Goal: Task Accomplishment & Management: Use online tool/utility

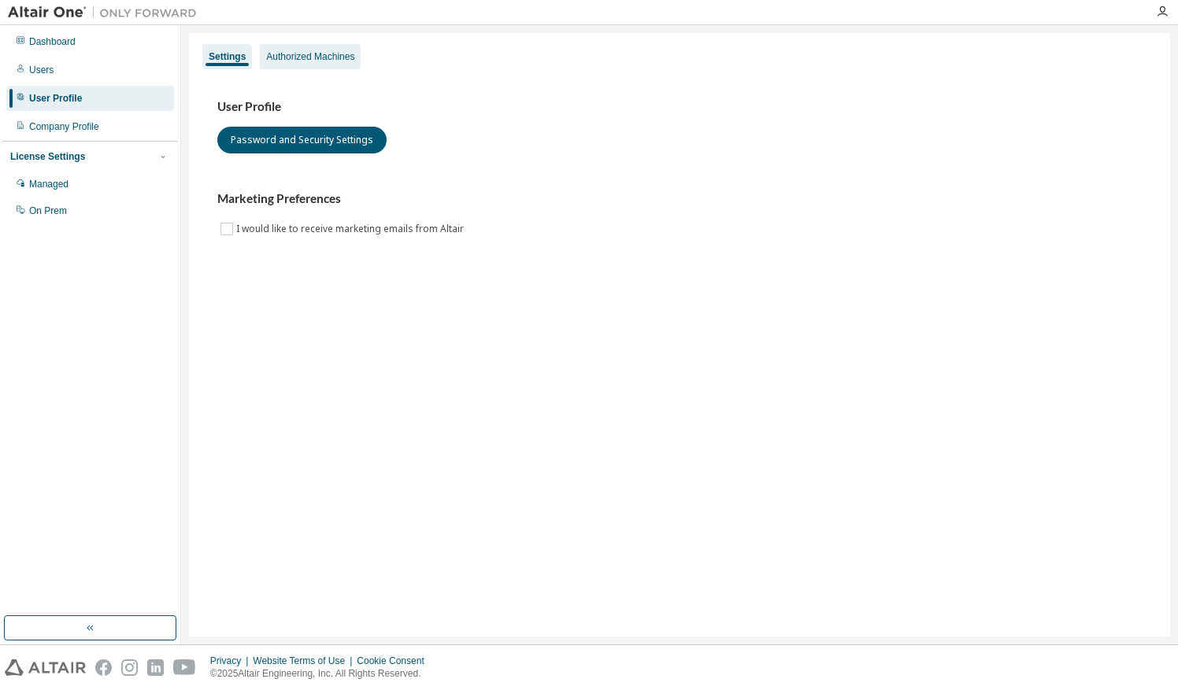
click at [313, 65] on div "Authorized Machines" at bounding box center [310, 56] width 101 height 25
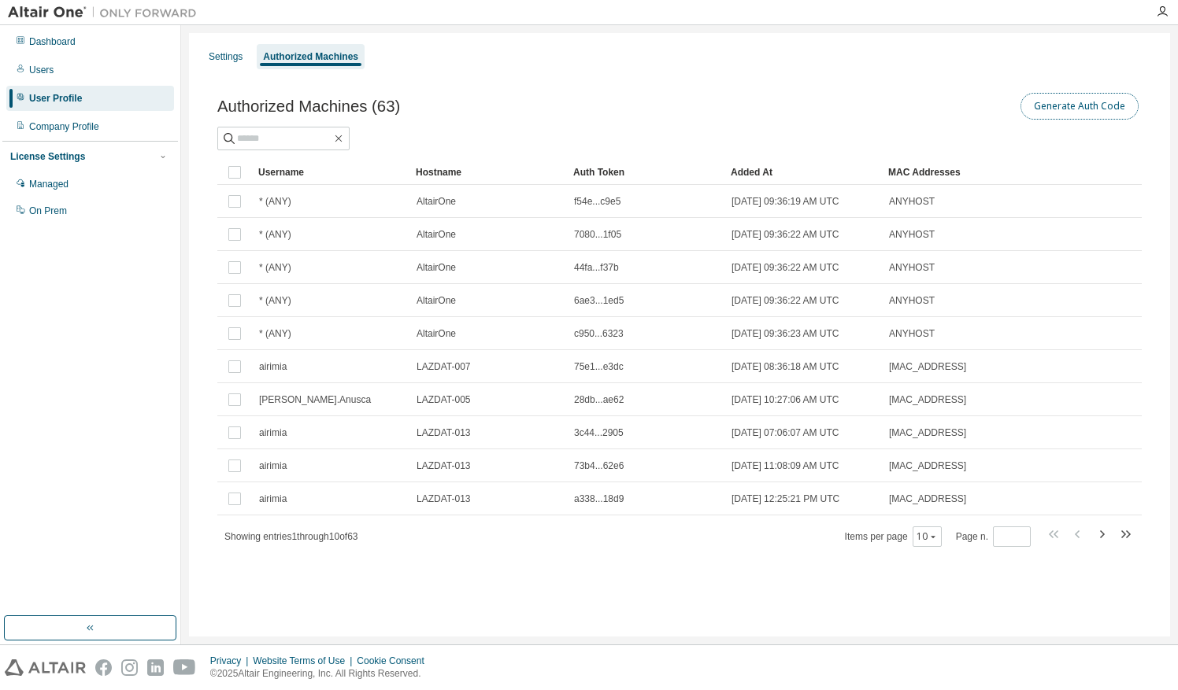
click at [1098, 107] on button "Generate Auth Code" at bounding box center [1079, 106] width 118 height 27
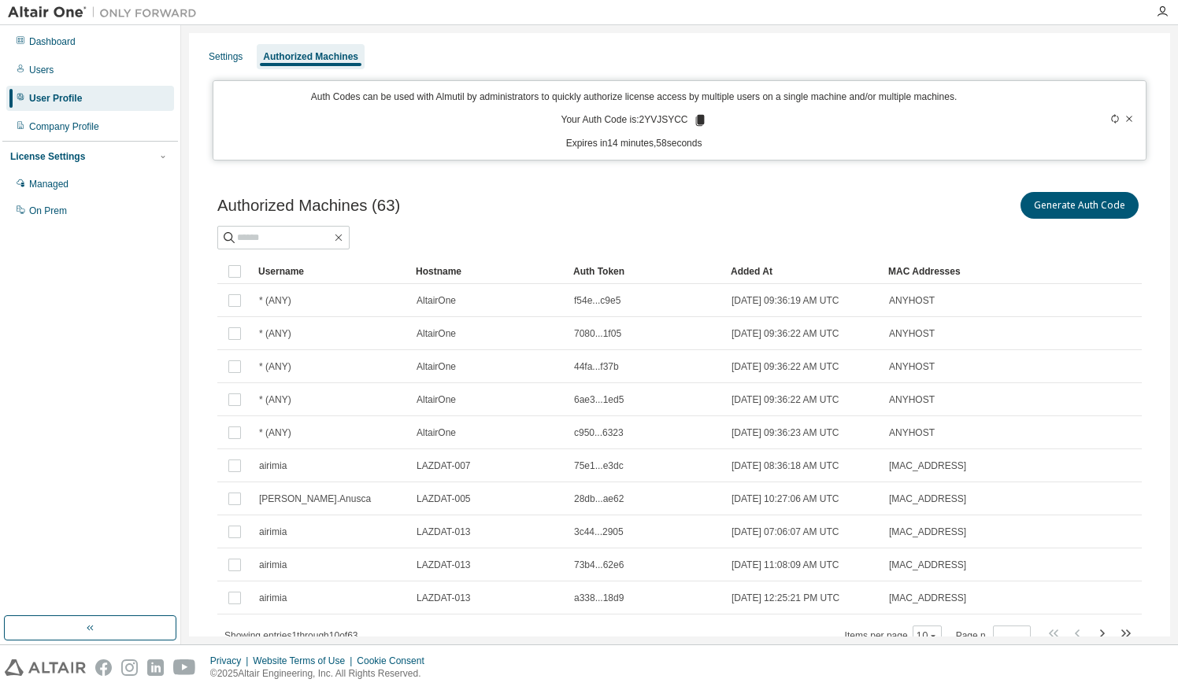
click at [647, 118] on p "Your Auth Code is: 2YVJSYCC" at bounding box center [634, 120] width 146 height 14
copy p "2YVJSYCC"
